Goal: Find specific page/section: Find specific page/section

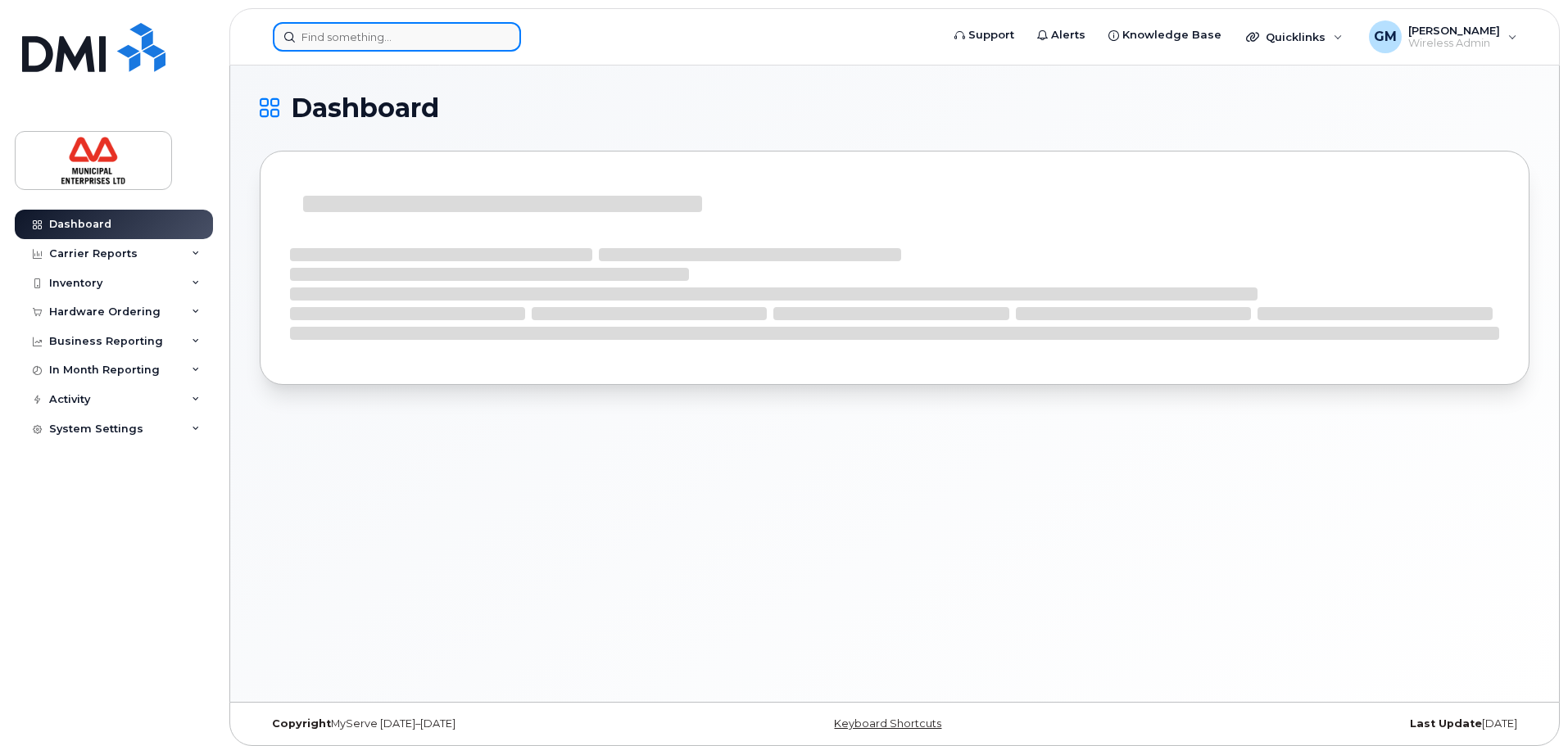
click at [368, 33] on input at bounding box center [397, 37] width 248 height 29
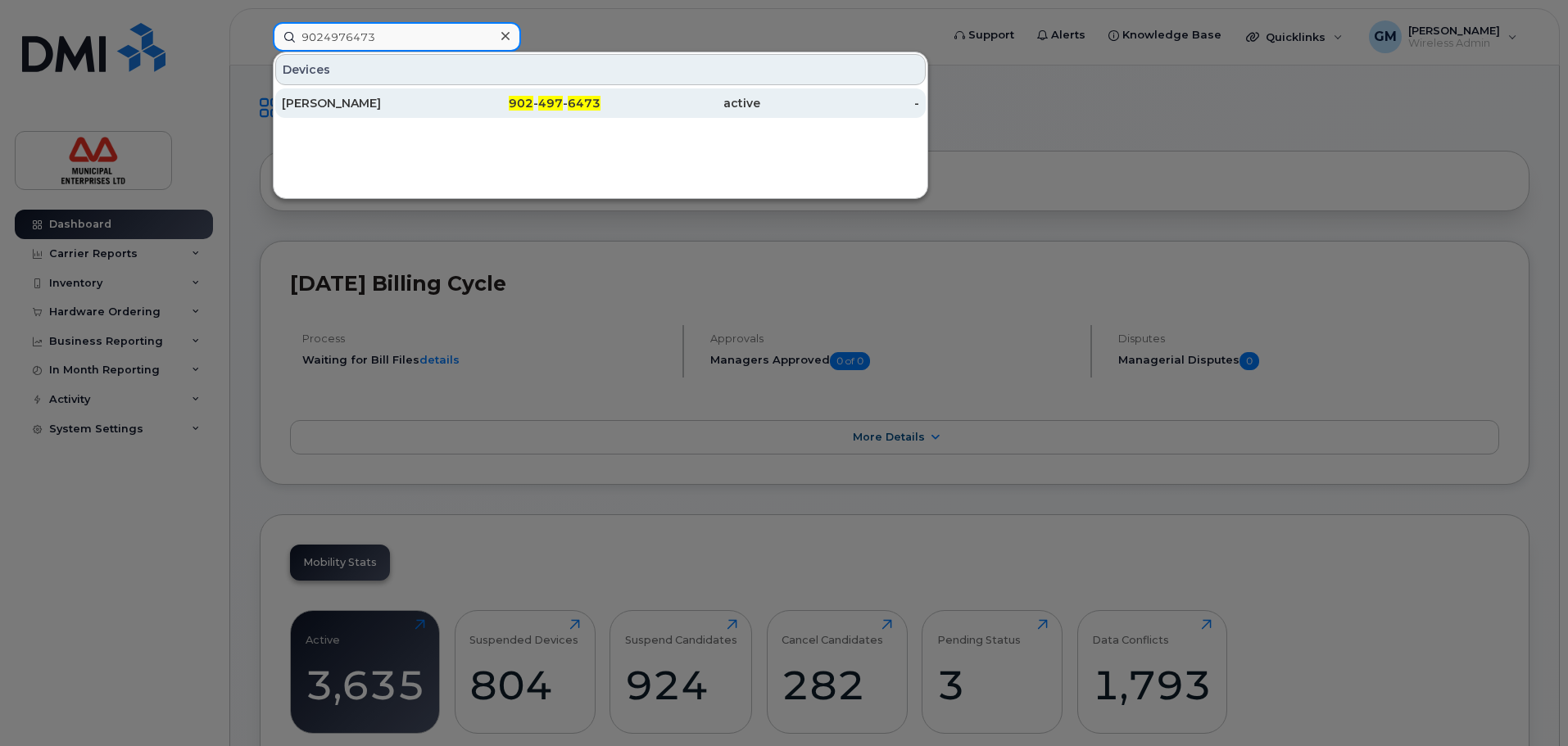
type input "9024976473"
click at [397, 92] on div "[PERSON_NAME]" at bounding box center [361, 103] width 160 height 29
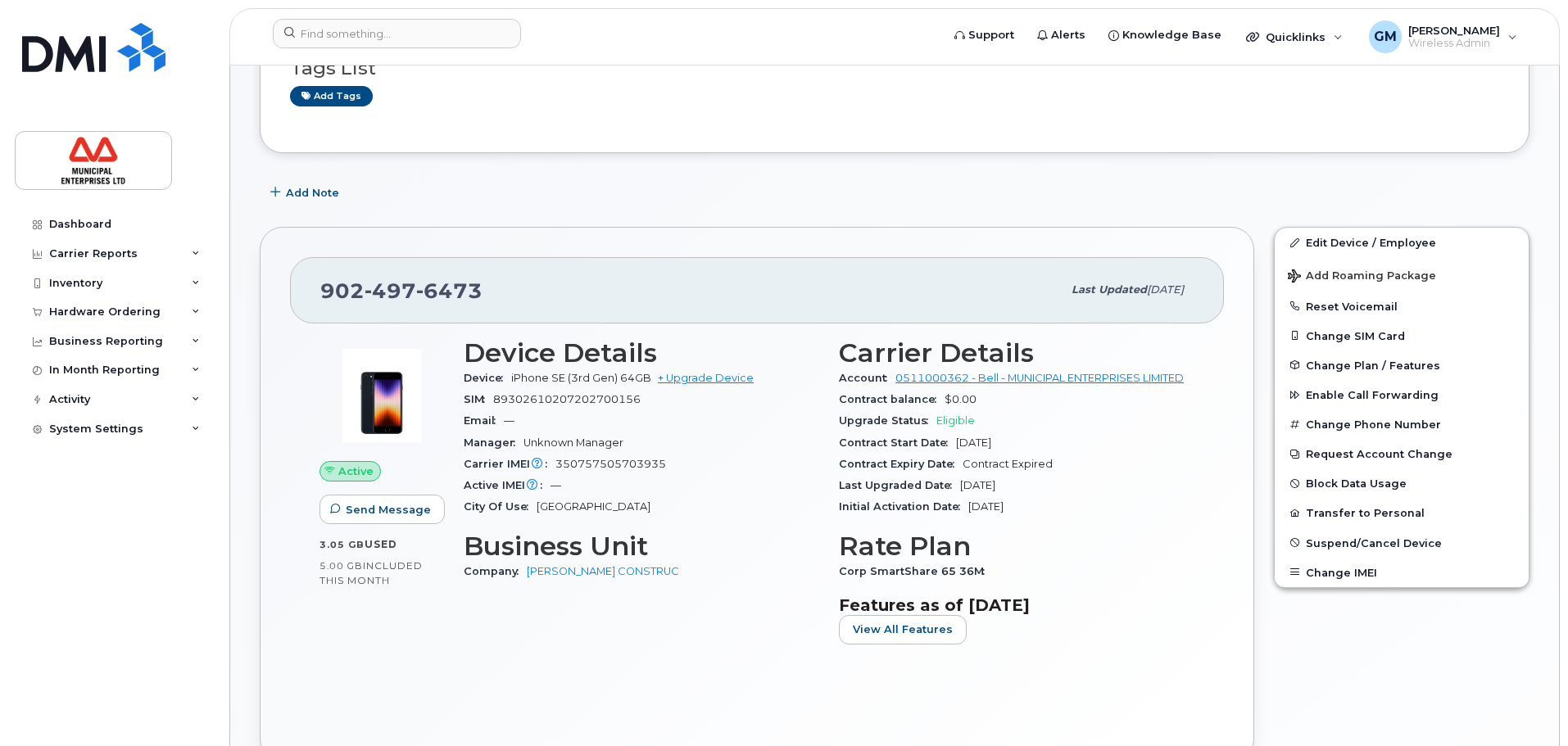
scroll to position [164, 0]
